Goal: Information Seeking & Learning: Check status

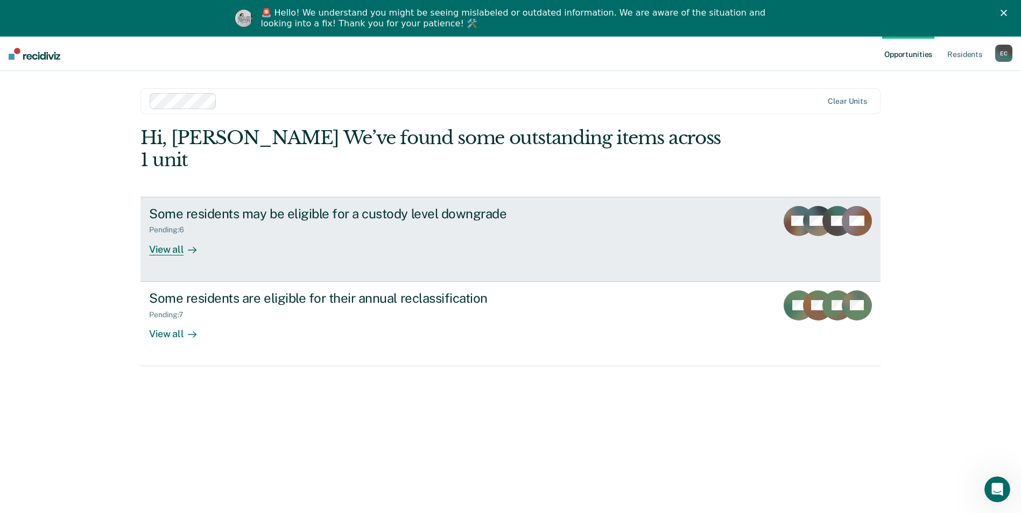
click at [171, 235] on div "View all" at bounding box center [179, 245] width 60 height 21
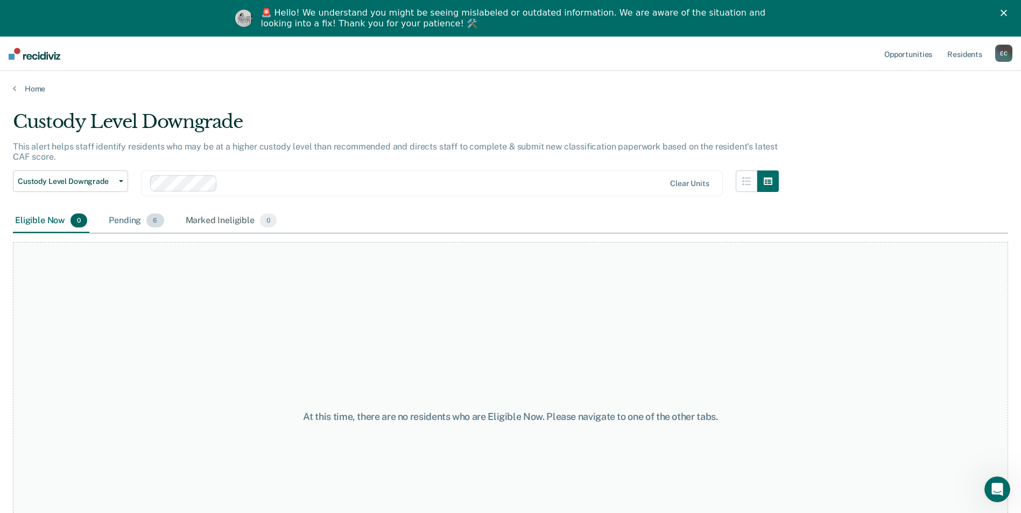
click at [123, 223] on div "Pending 6" at bounding box center [136, 221] width 59 height 24
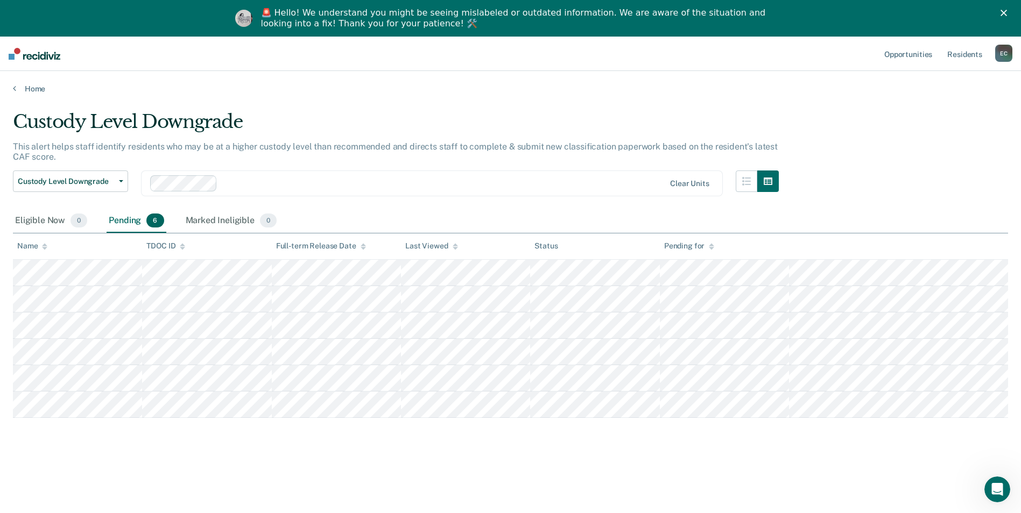
click at [1007, 10] on polygon "Close" at bounding box center [1003, 13] width 6 height 6
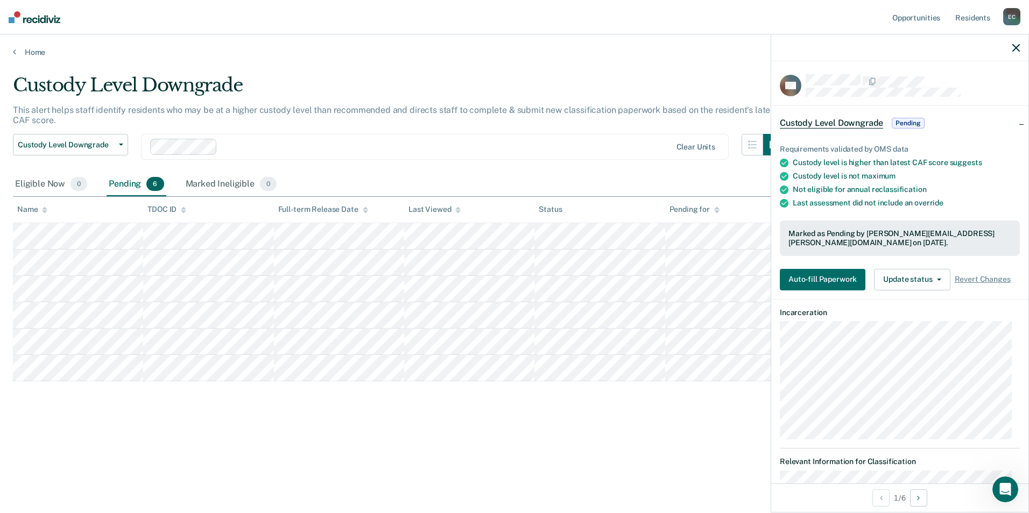
click at [547, 164] on div "Custody Level Downgrade Custody Level Downgrade Annual Reclassification Initial…" at bounding box center [398, 153] width 771 height 39
click at [33, 49] on link "Home" at bounding box center [514, 52] width 1003 height 10
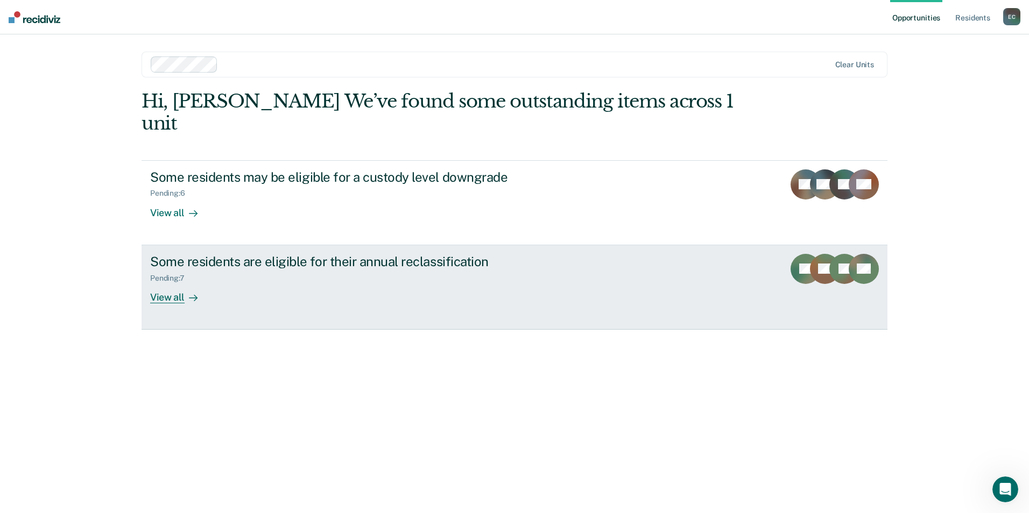
click at [359, 254] on div "Some residents are eligible for their annual reclassification" at bounding box center [339, 262] width 378 height 16
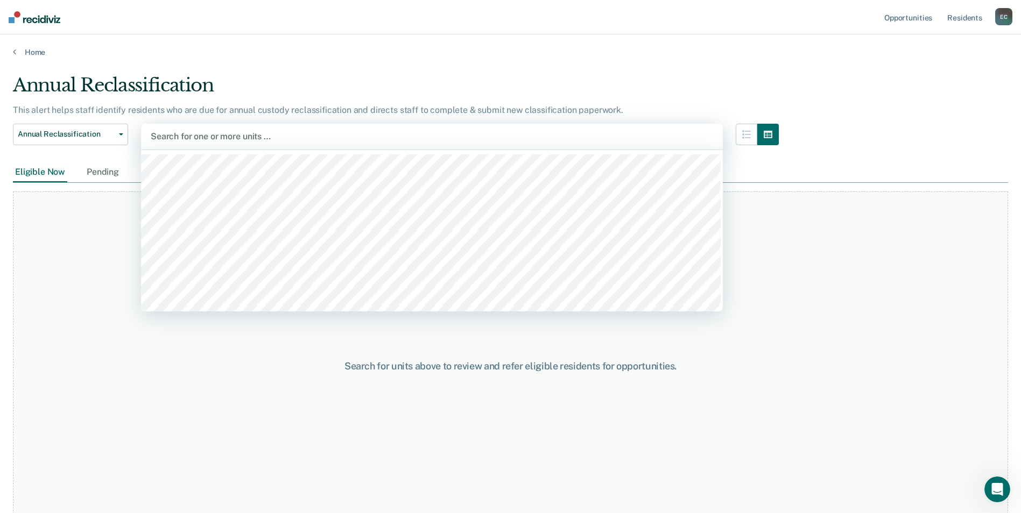
click at [208, 134] on div at bounding box center [432, 136] width 562 height 12
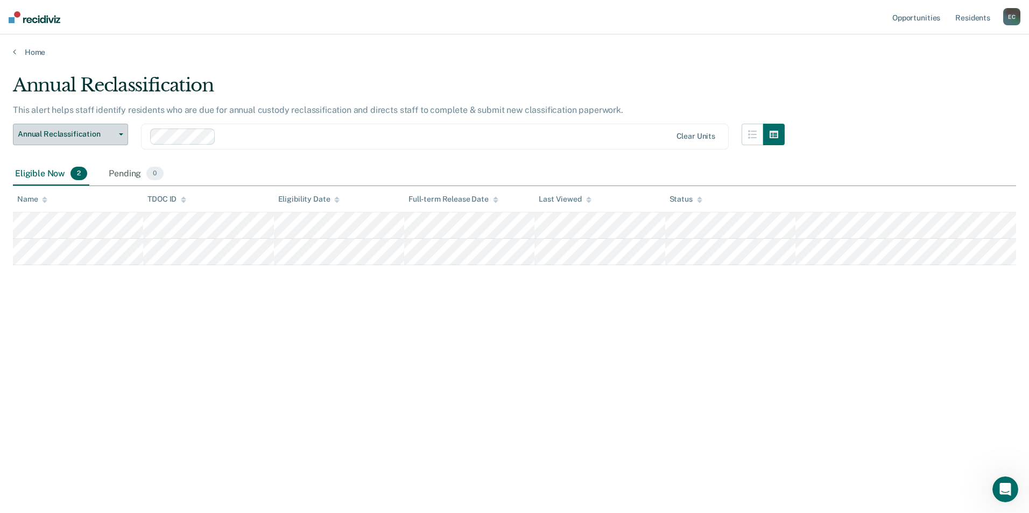
click at [120, 134] on icon "button" at bounding box center [121, 134] width 4 height 2
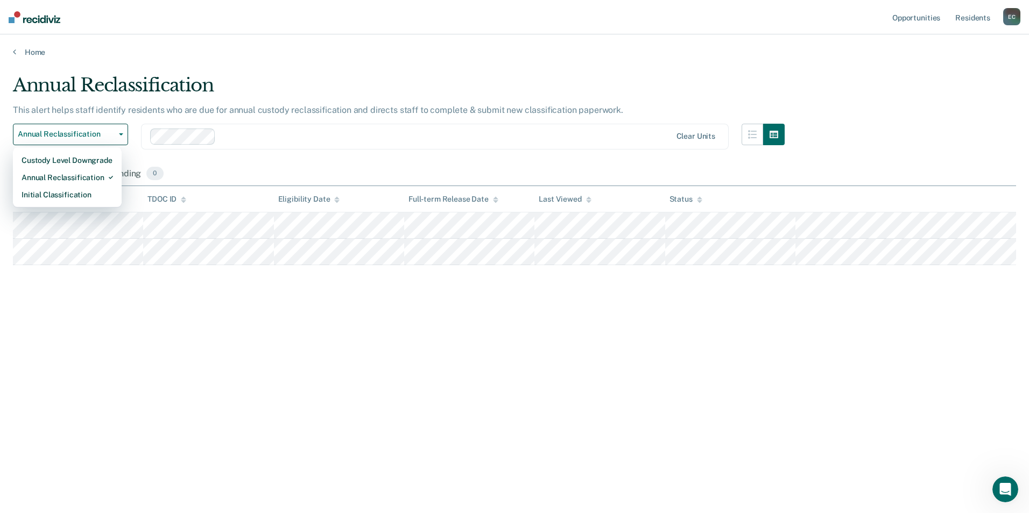
click at [250, 141] on div at bounding box center [445, 136] width 451 height 12
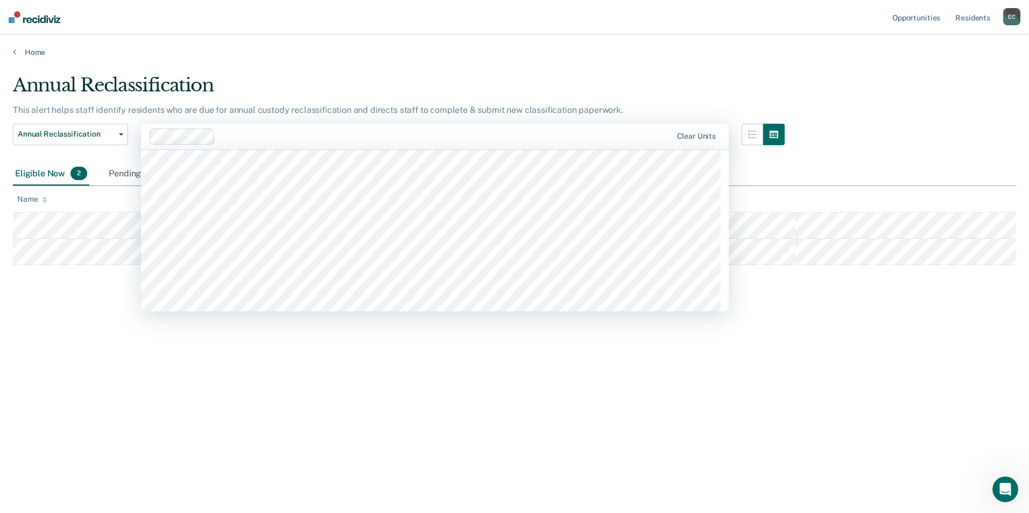
scroll to position [3551, 0]
click at [301, 138] on div at bounding box center [480, 136] width 381 height 12
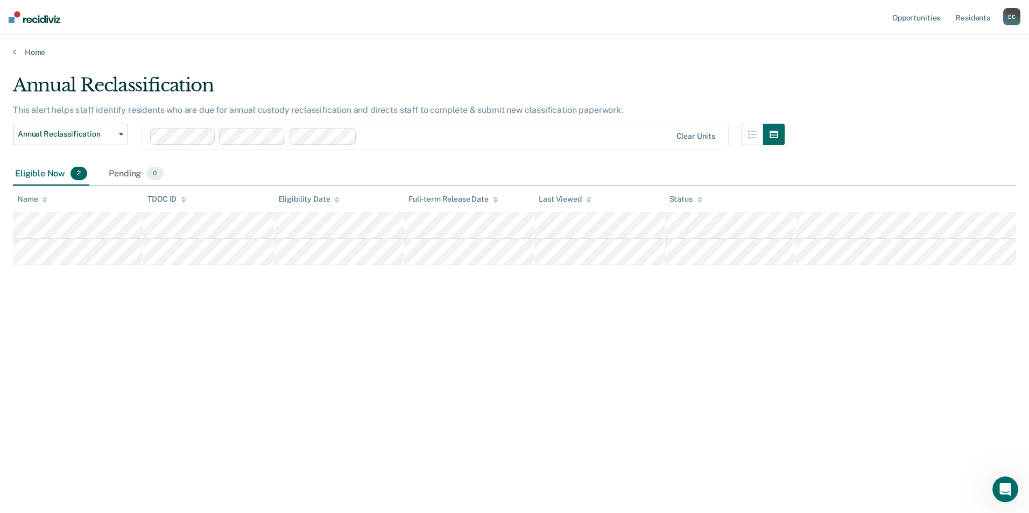
click at [371, 136] on div at bounding box center [516, 136] width 310 height 12
click at [441, 137] on div at bounding box center [550, 136] width 239 height 12
click at [519, 137] on div at bounding box center [586, 136] width 169 height 12
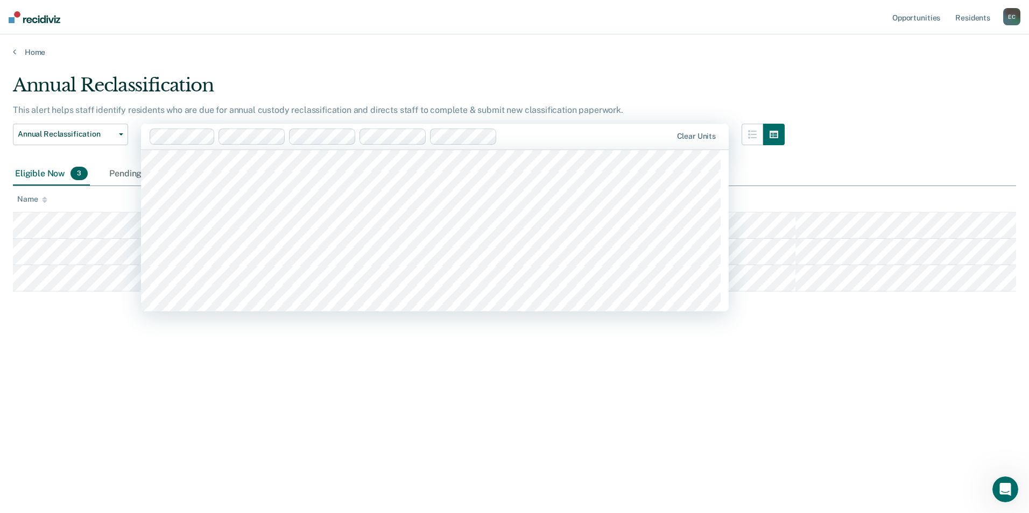
scroll to position [3551, 0]
